Goal: Ask a question

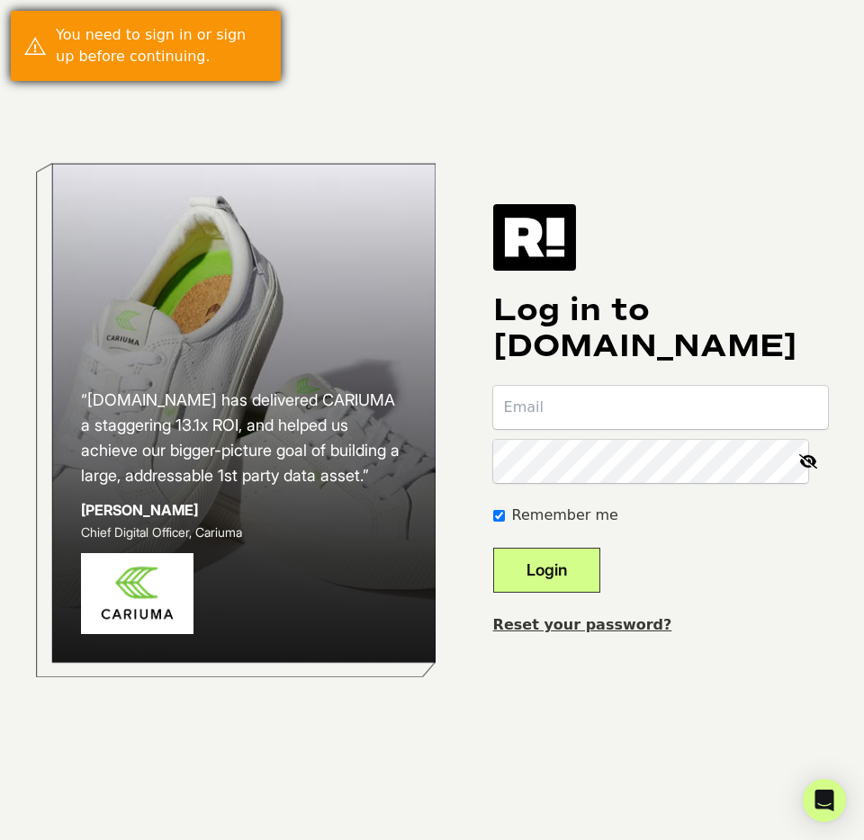
click at [130, 66] on div "You need to sign in or sign up before continuing." at bounding box center [161, 45] width 211 height 43
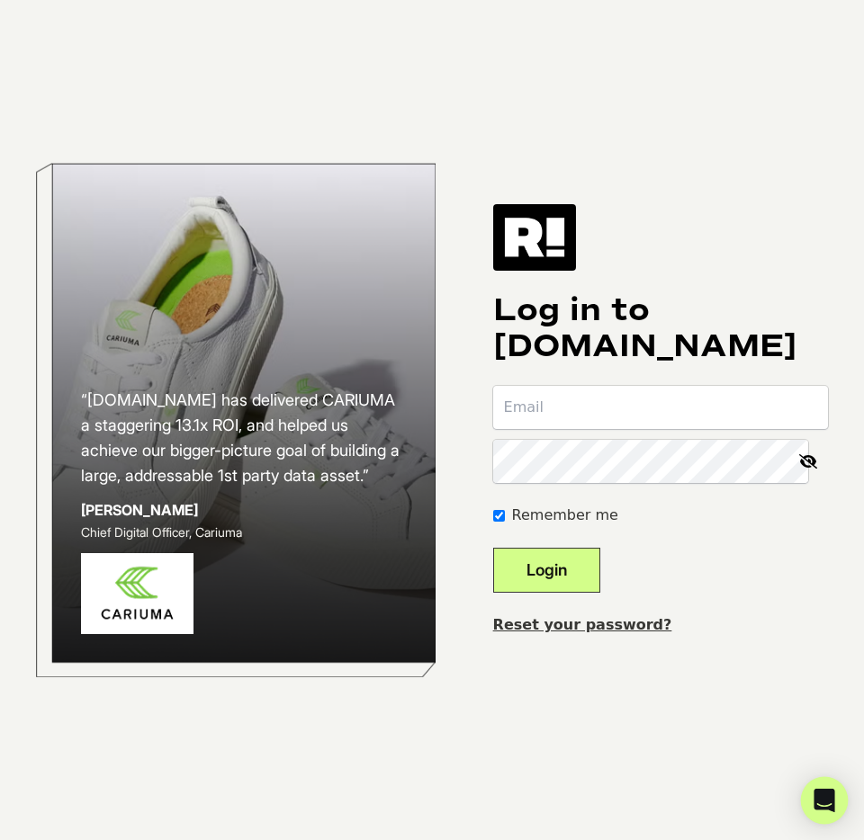
click at [831, 802] on icon "Open Intercom Messenger" at bounding box center [823, 800] width 21 height 23
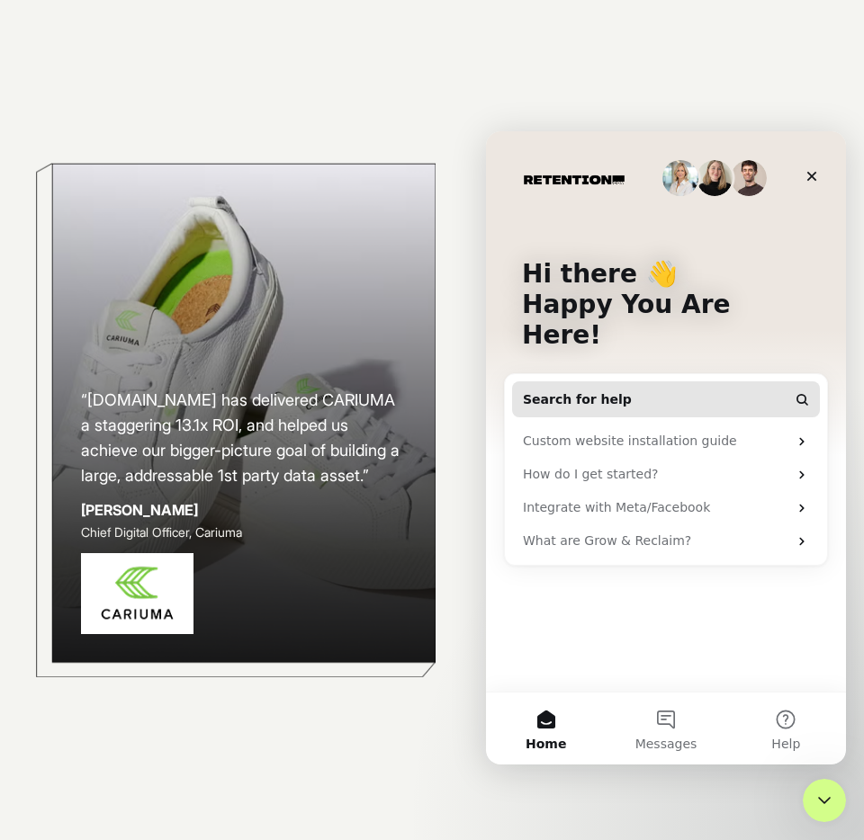
click at [559, 390] on span "Search for help" at bounding box center [577, 399] width 109 height 19
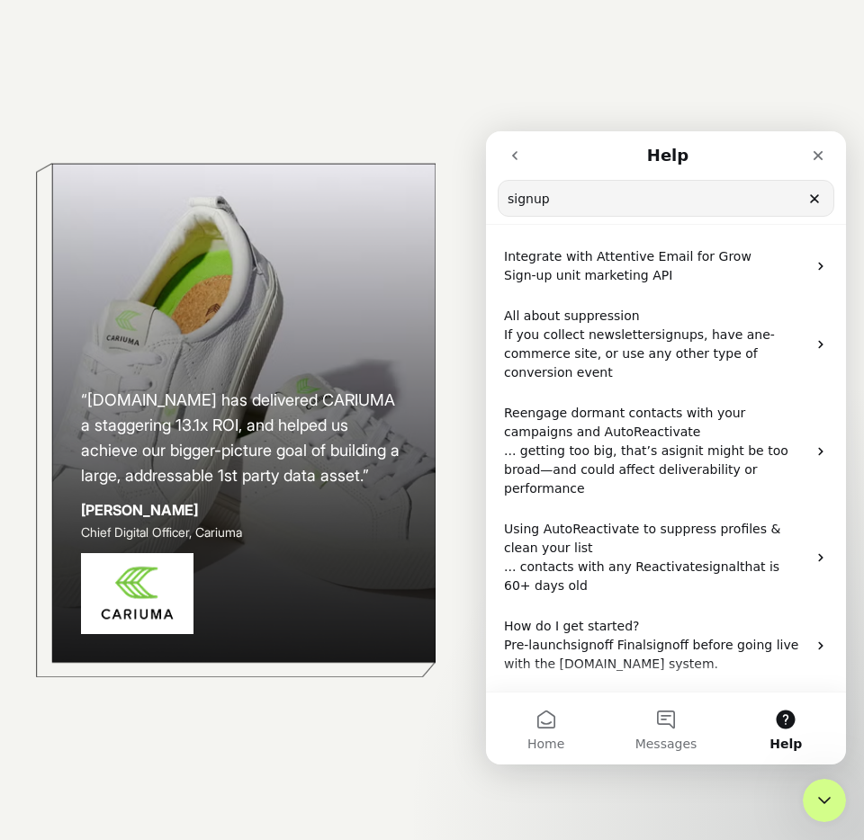
click at [533, 199] on input "signup" at bounding box center [665, 198] width 335 height 35
type input "sign up"
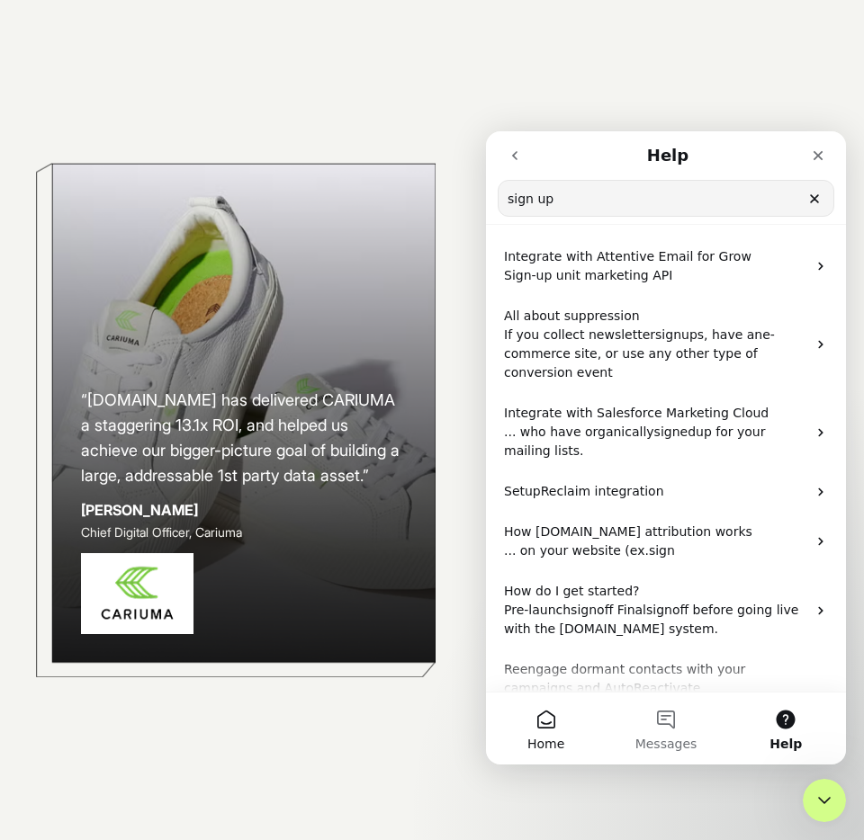
click at [550, 727] on button "Home" at bounding box center [546, 729] width 120 height 72
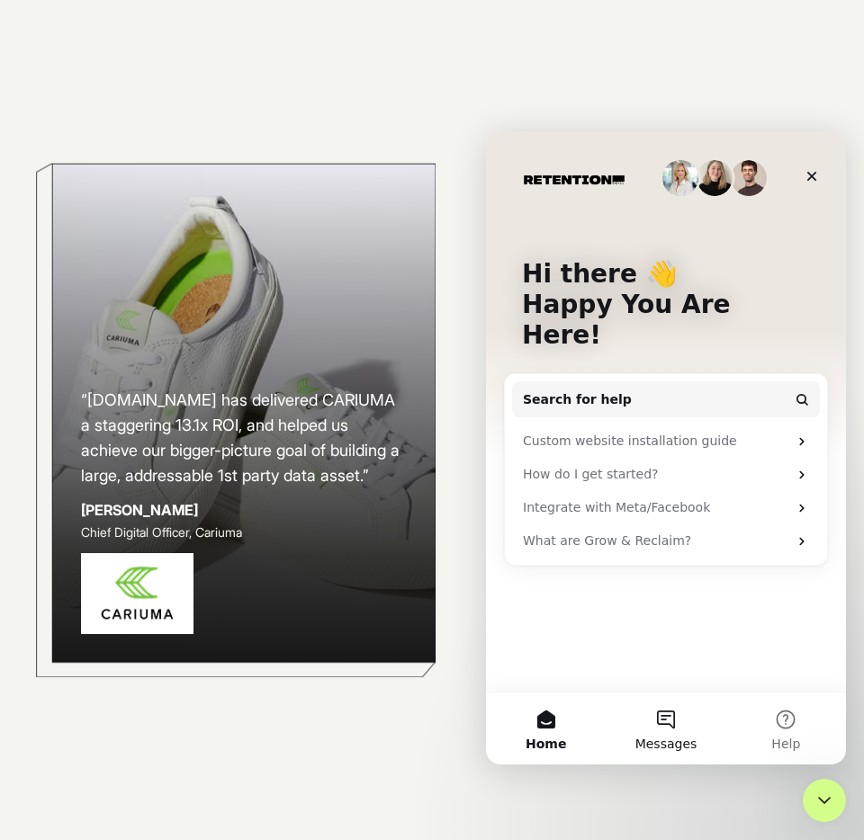
click at [668, 725] on button "Messages" at bounding box center [665, 729] width 120 height 72
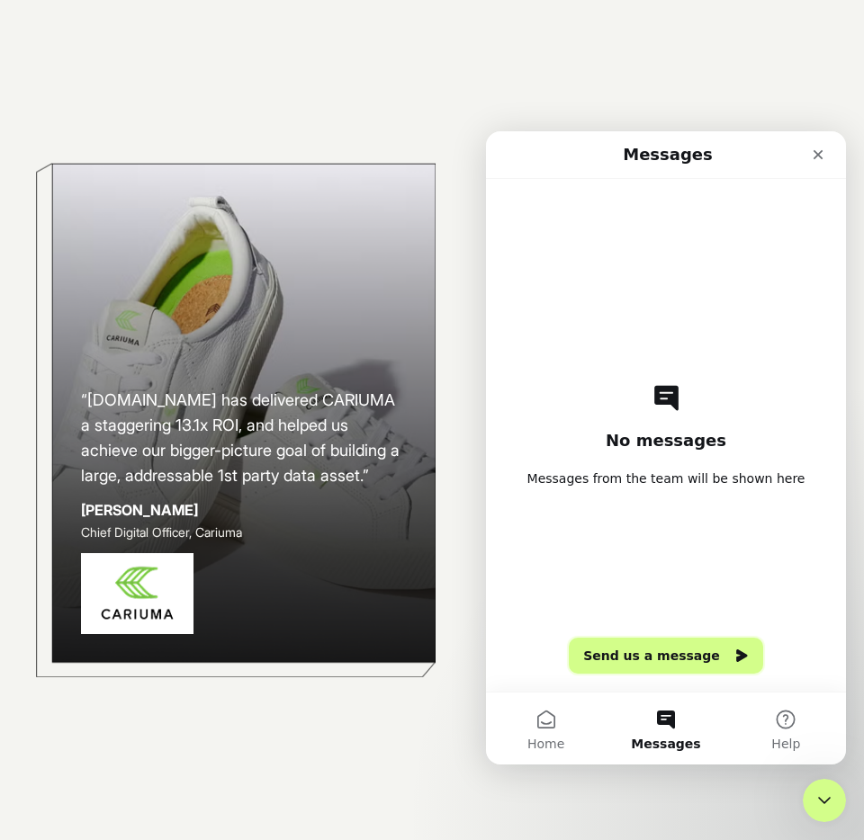
click at [631, 652] on button "Send us a message" at bounding box center [666, 656] width 194 height 36
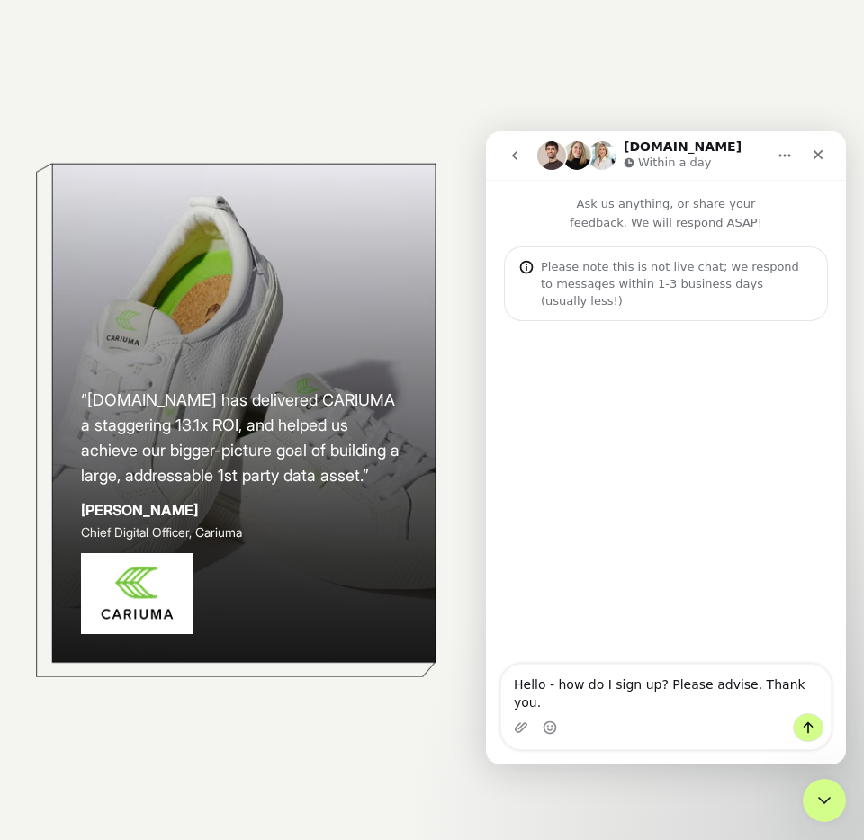
type textarea "Hello - how do I sign up? Please advise. Thank you."
click at [803, 723] on icon "Send a message…" at bounding box center [808, 728] width 14 height 14
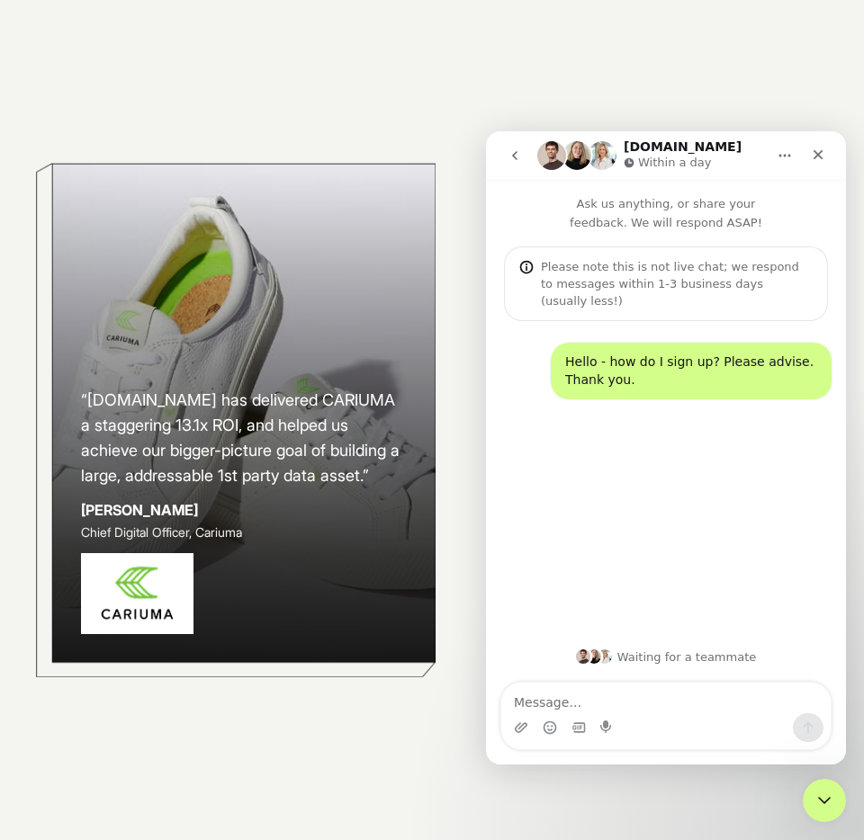
click at [556, 706] on textarea "Message…" at bounding box center [665, 698] width 329 height 31
click at [737, 85] on div "“[DOMAIN_NAME] has delivered CARIUMA a staggering 13.1x ROI, and helped us achi…" at bounding box center [432, 420] width 864 height 840
click at [822, 153] on icon "Close" at bounding box center [818, 155] width 14 height 14
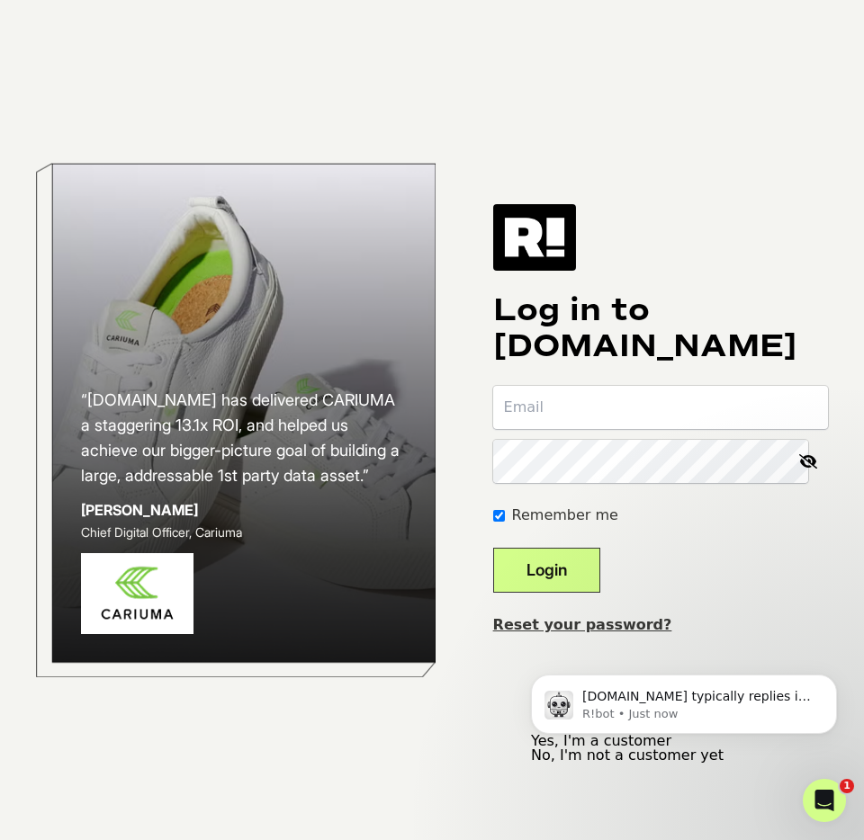
click at [711, 750] on button "No, I'm not a customer yet" at bounding box center [627, 755] width 193 height 14
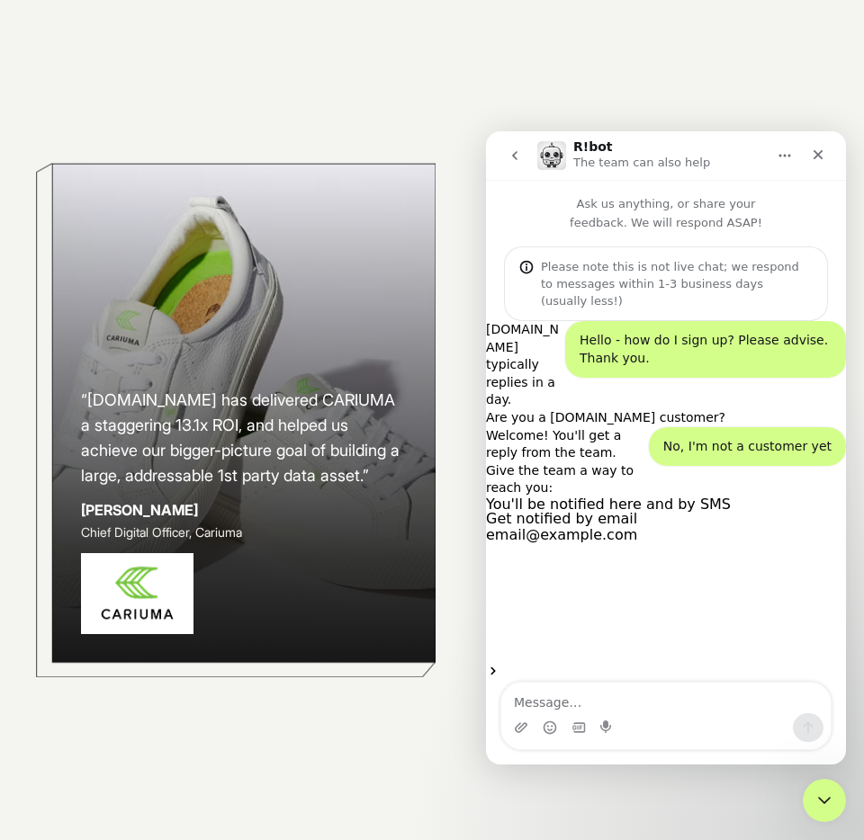
scroll to position [88, 0]
click at [623, 543] on input "Enter your email" at bounding box center [576, 534] width 180 height 17
type input "[PERSON_NAME][EMAIL_ADDRESS][DOMAIN_NAME]"
click at [500, 664] on icon "Submit" at bounding box center [493, 671] width 14 height 14
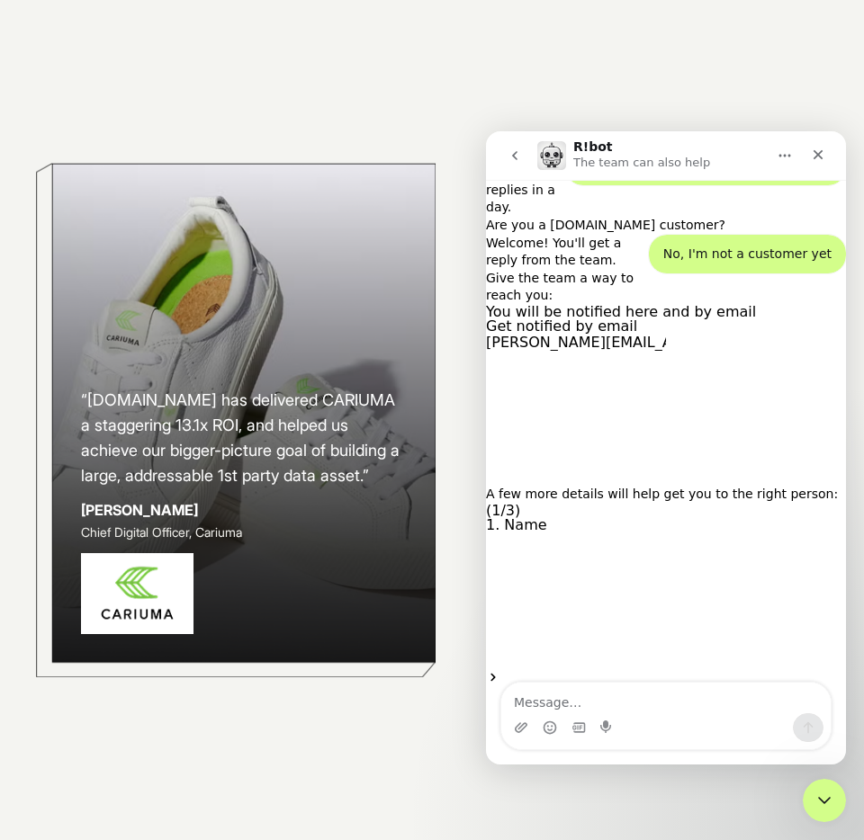
scroll to position [254, 0]
click at [652, 550] on input "Name" at bounding box center [576, 541] width 180 height 17
type input "[PERSON_NAME]"
click at [500, 670] on button "Submit" at bounding box center [493, 677] width 14 height 14
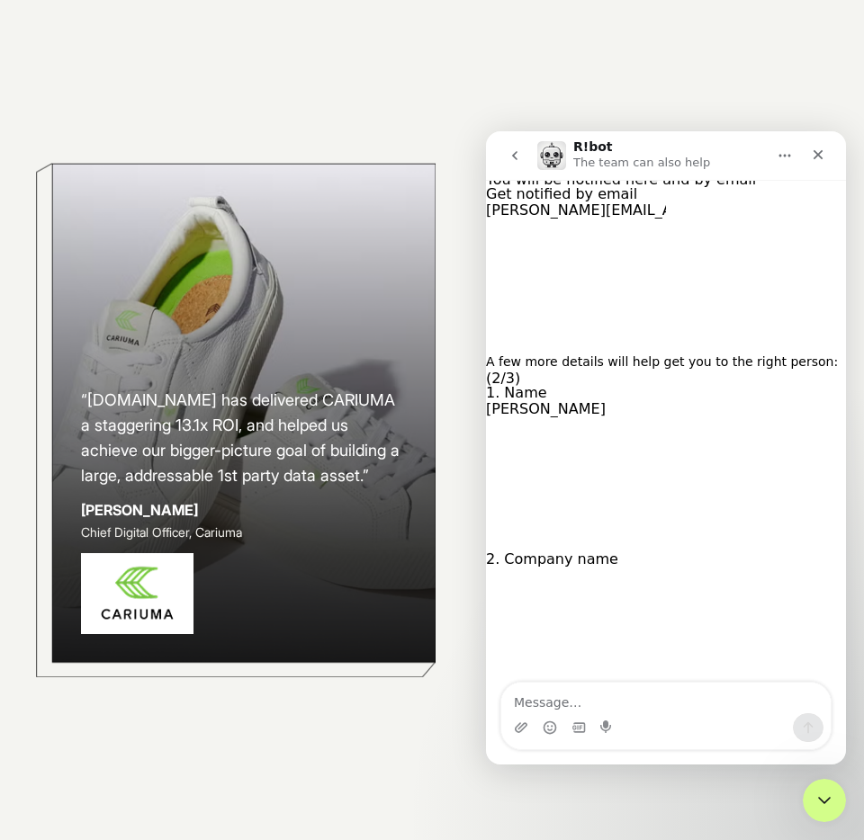
scroll to position [327, 0]
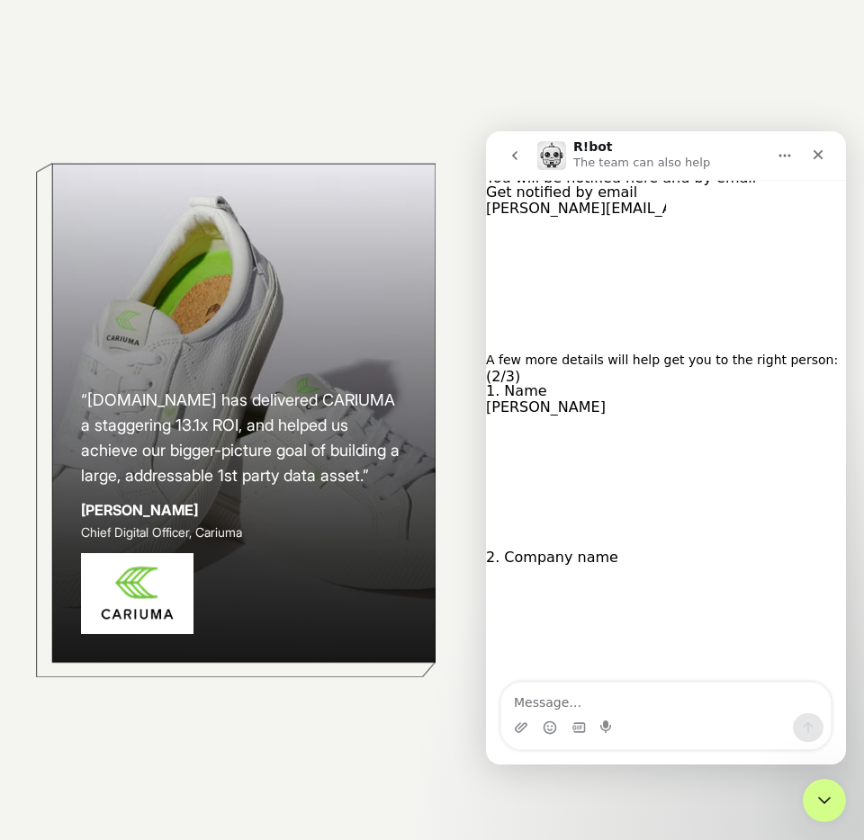
click at [610, 582] on input "Company name" at bounding box center [576, 573] width 180 height 17
type input "T"
type input "[PERSON_NAME] Company (dba [DOMAIN_NAME])"
click at [500, 703] on icon "Submit" at bounding box center [493, 710] width 14 height 14
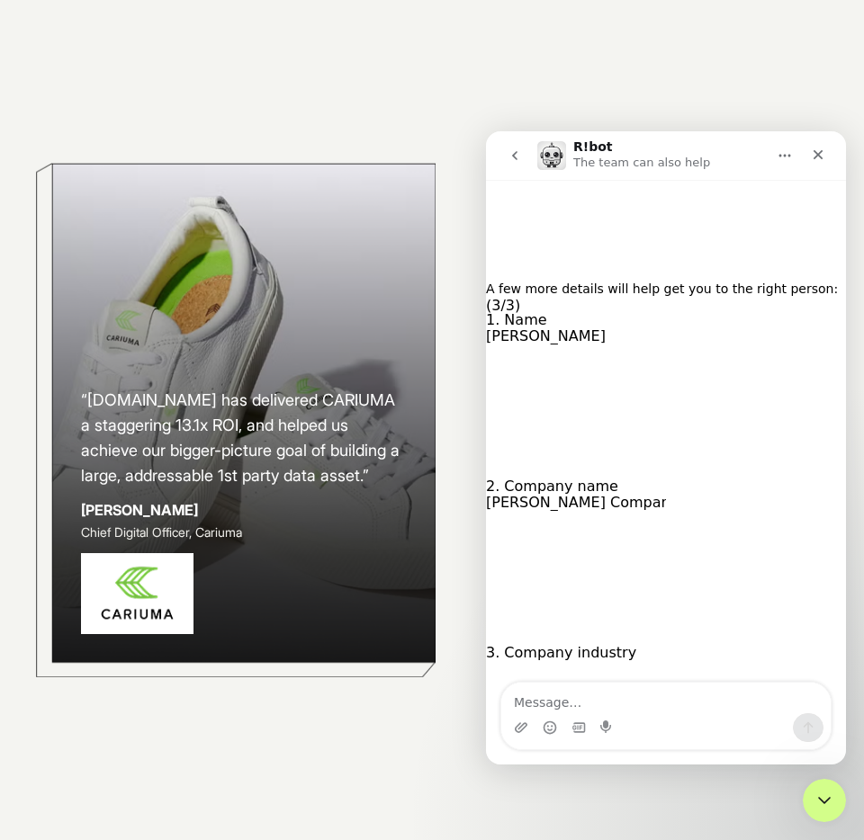
scroll to position [399, 0]
click at [637, 659] on input "Company industry" at bounding box center [576, 667] width 180 height 17
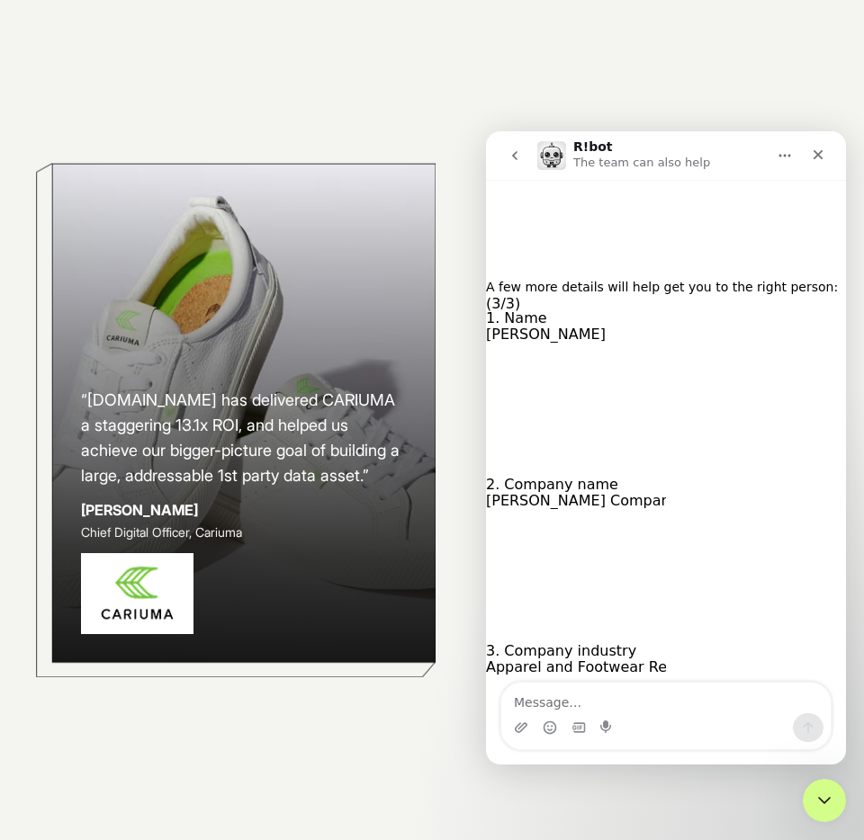
type input "Apparel and Footwear Retail"
click at [500, 796] on icon "Submit" at bounding box center [493, 803] width 14 height 14
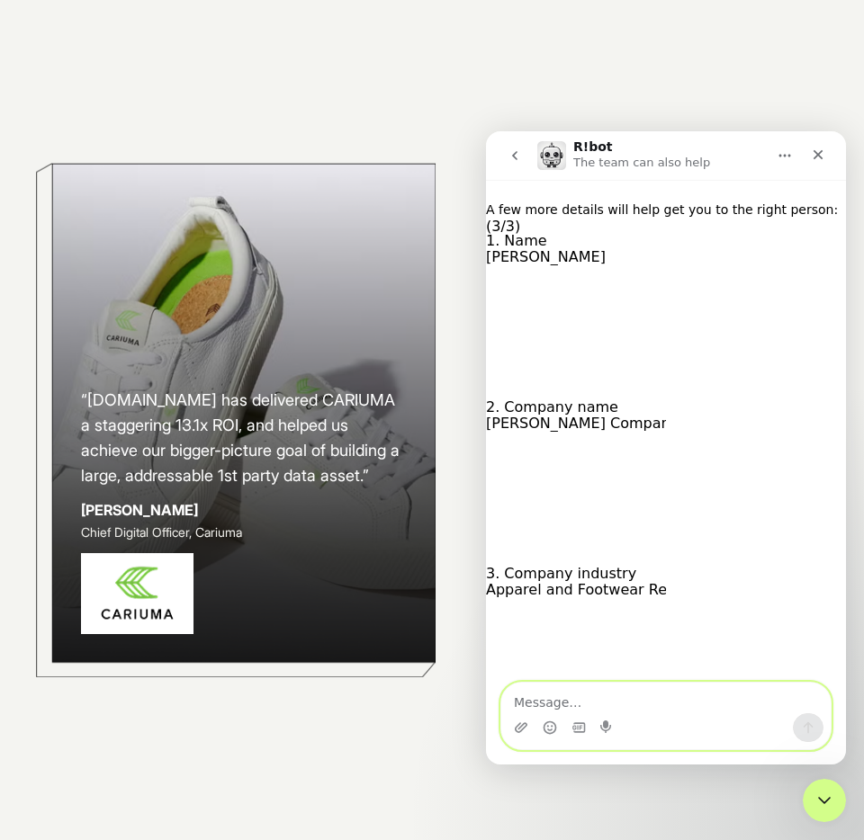
click at [586, 704] on textarea "Message…" at bounding box center [665, 698] width 329 height 31
type textarea "Thanks"
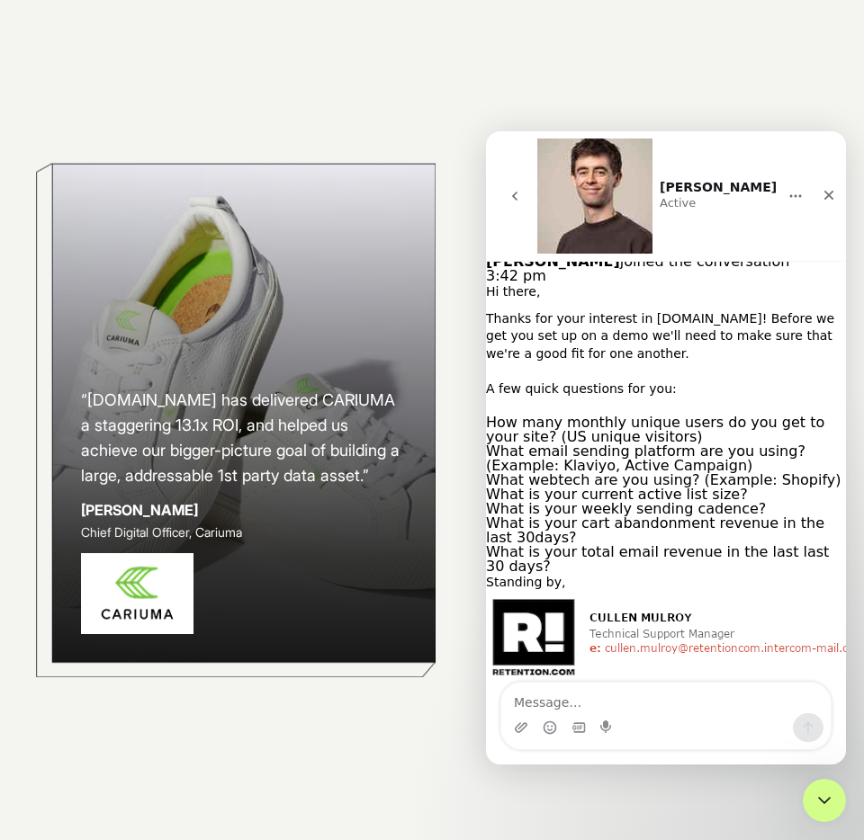
scroll to position [1181, 0]
